Goal: Navigation & Orientation: Find specific page/section

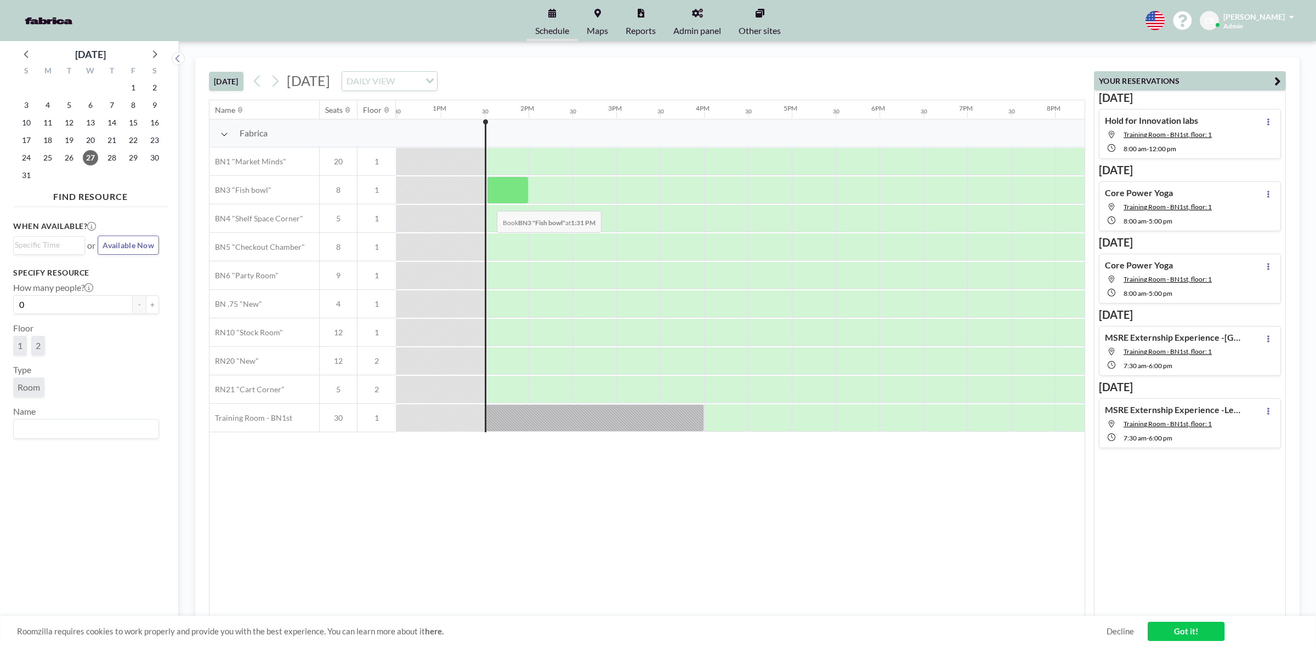
scroll to position [0, 1140]
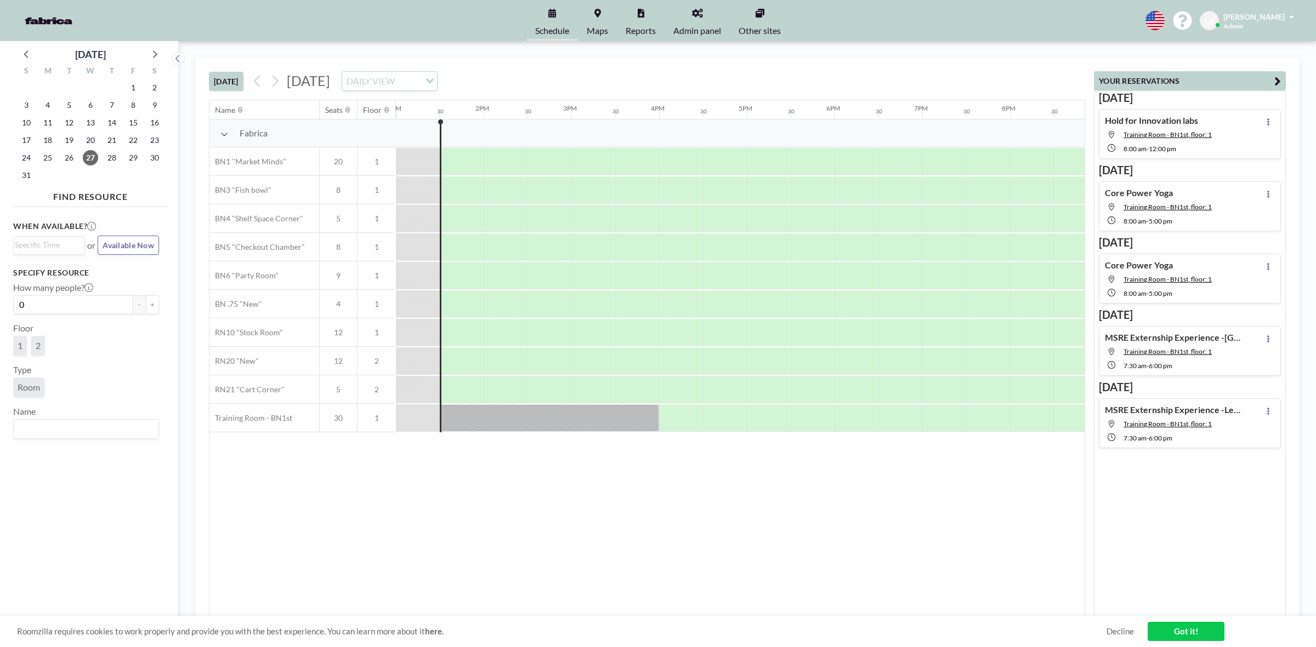
click at [705, 14] on link "Admin panel" at bounding box center [696, 20] width 65 height 41
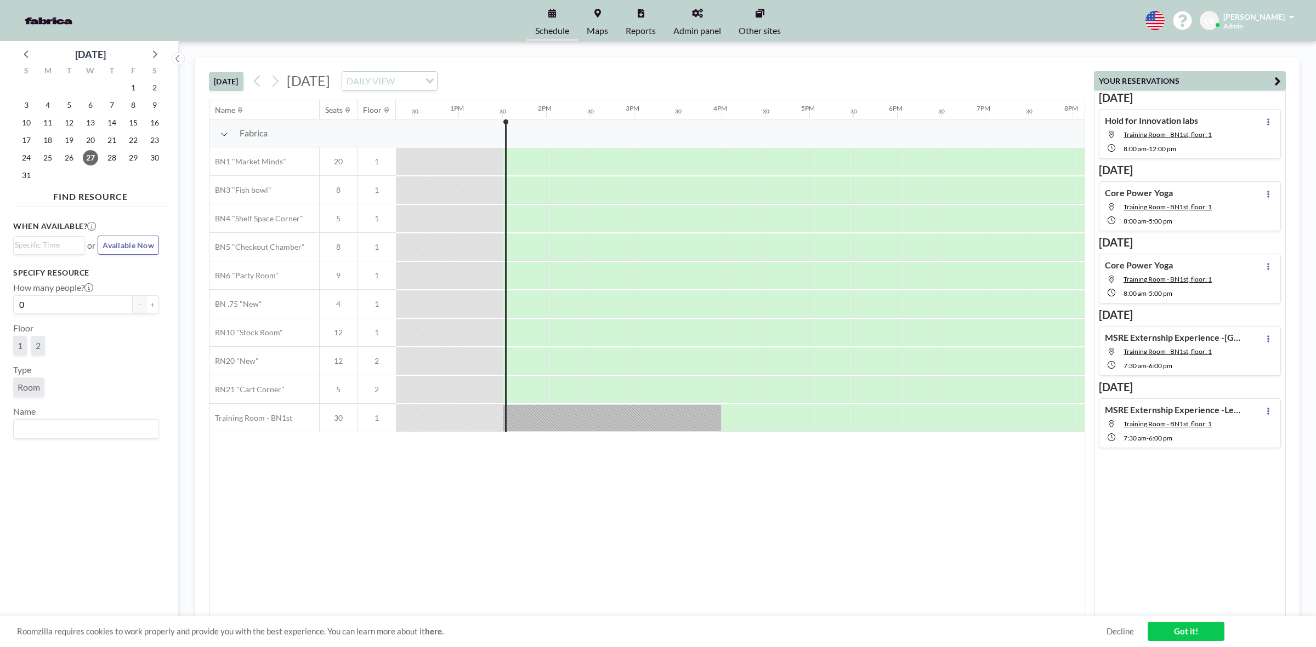
scroll to position [0, 1140]
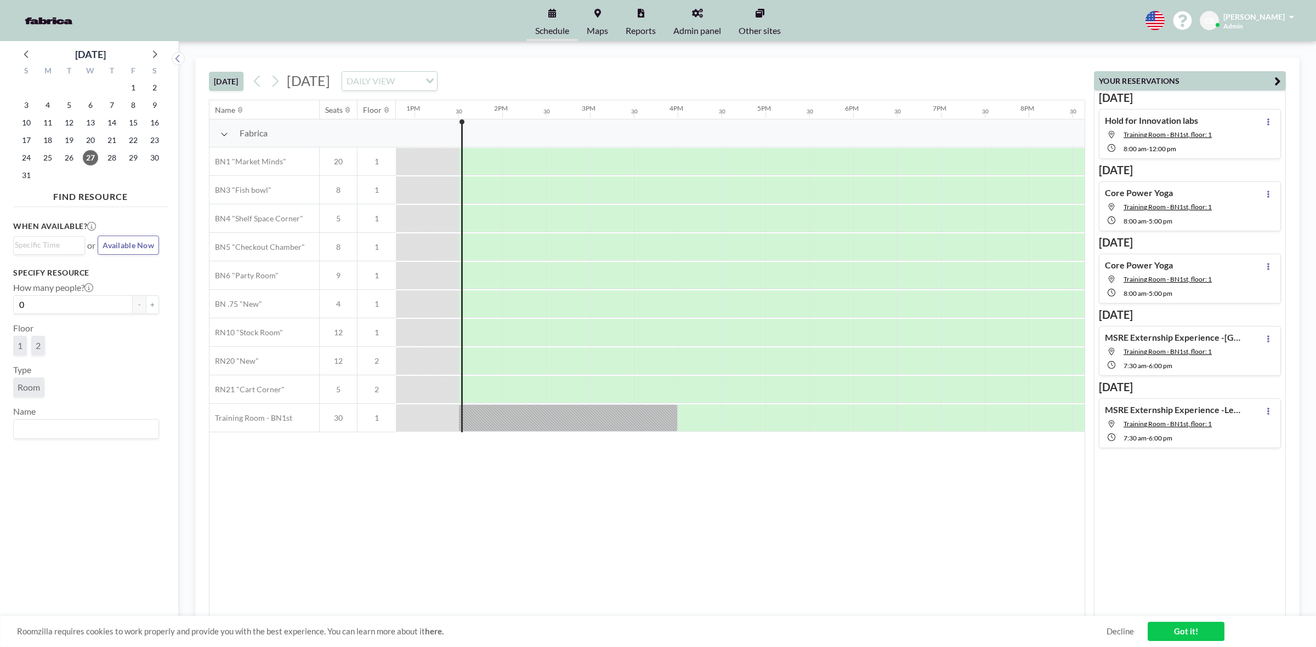
scroll to position [0, 1140]
